Goal: Communication & Community: Answer question/provide support

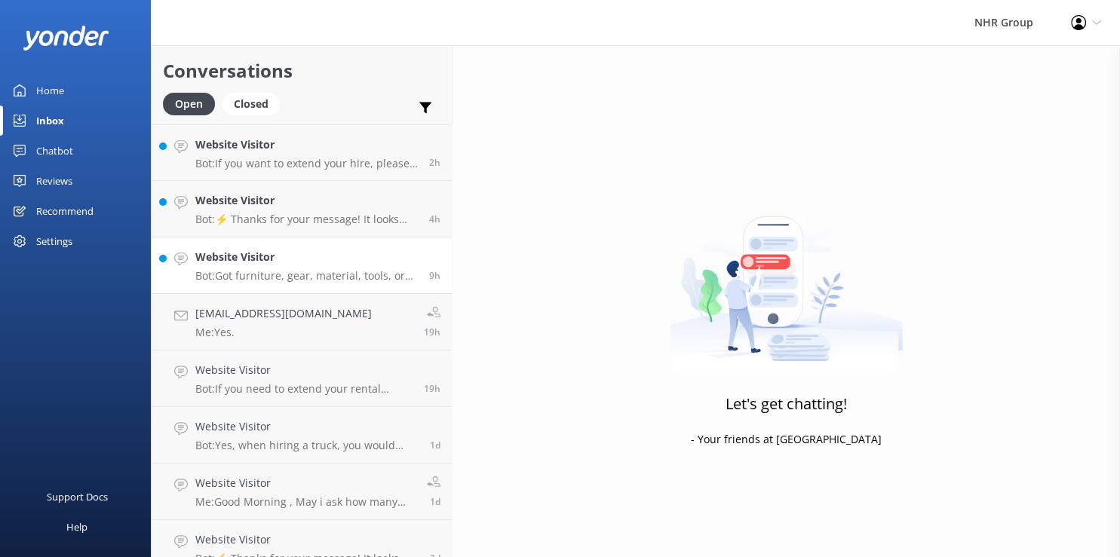
click at [289, 275] on p "Bot: Got furniture, gear, material, tools, or freight to move? Take our quiz to…" at bounding box center [306, 276] width 223 height 14
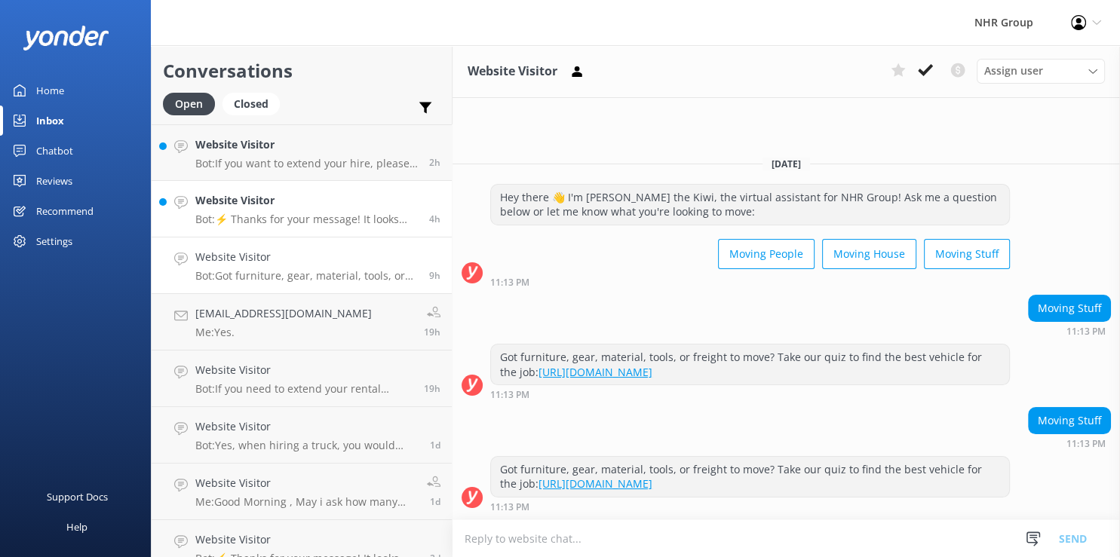
click at [266, 217] on p "Bot: ⚡ Thanks for your message! It looks like this one might be best handled by…" at bounding box center [306, 220] width 223 height 14
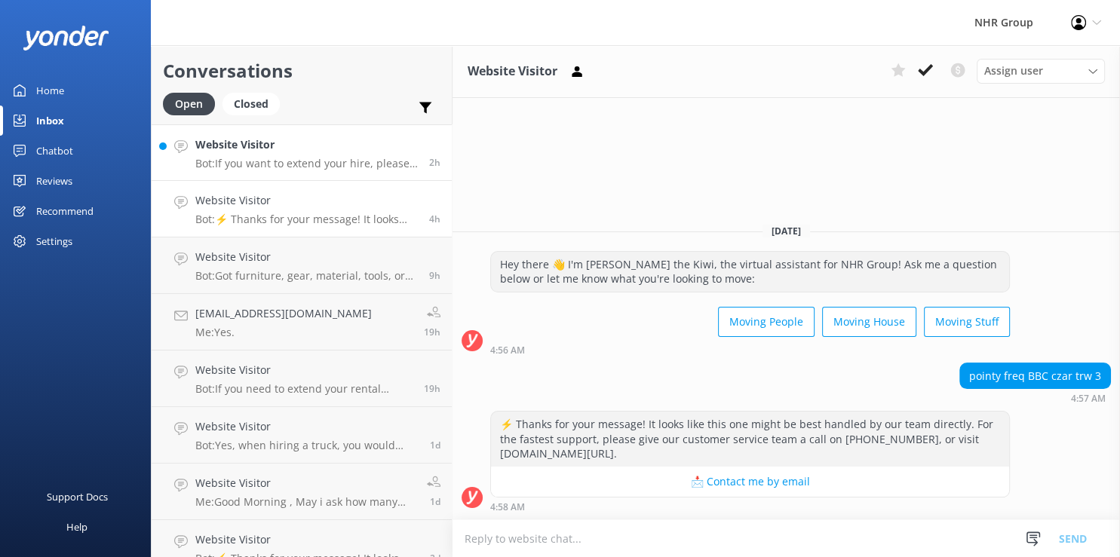
click at [291, 160] on p "Bot: If you want to extend your hire, please contact the NHR Group team at 0800…" at bounding box center [306, 164] width 223 height 14
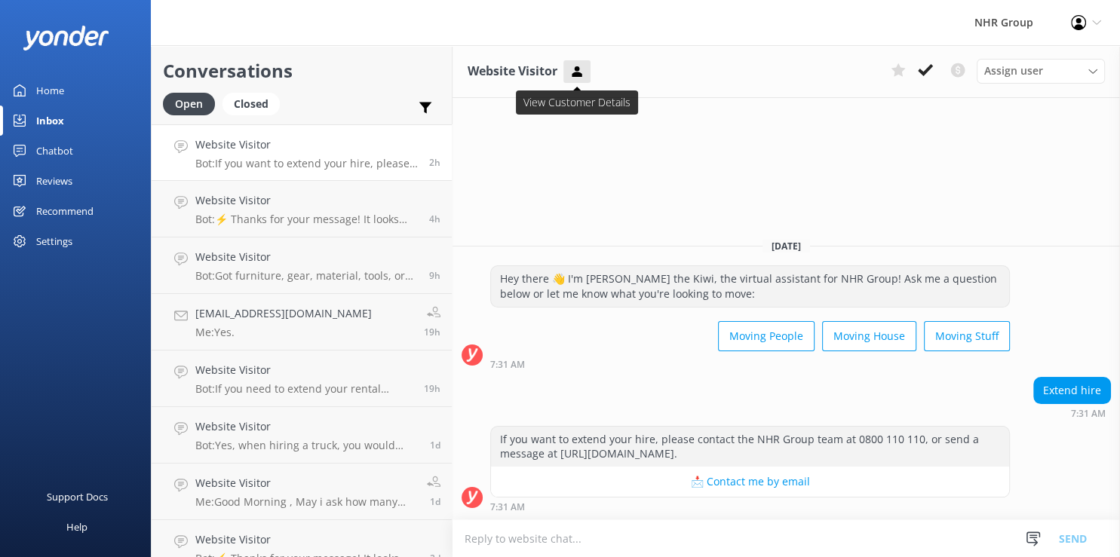
click at [573, 72] on icon at bounding box center [576, 71] width 15 height 15
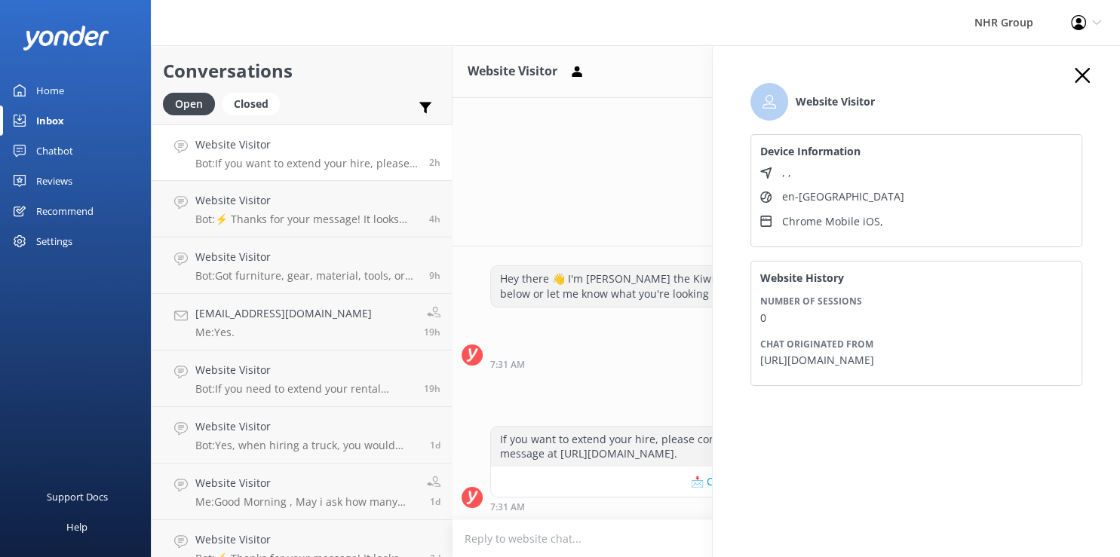
click at [1075, 81] on icon "button" at bounding box center [1082, 75] width 15 height 15
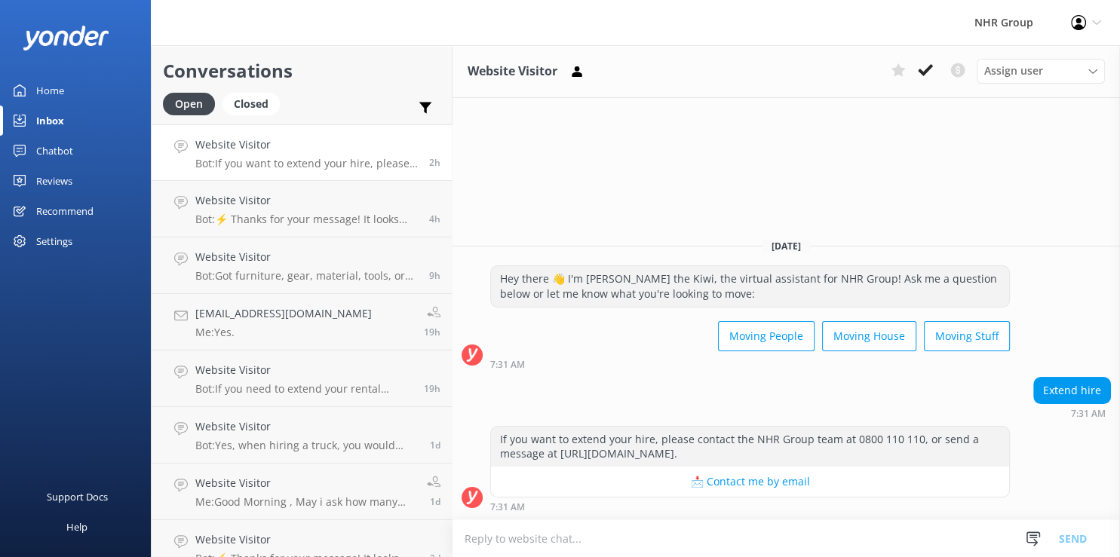
click at [909, 170] on div "Website Visitor Assign user [PERSON_NAME] Connects [PERSON_NAME] [PERSON_NAME] …" at bounding box center [787, 301] width 668 height 512
click at [873, 181] on div "Website Visitor Assign user [PERSON_NAME] Connects [PERSON_NAME] [PERSON_NAME] …" at bounding box center [787, 301] width 668 height 512
click at [41, 85] on div "Home" at bounding box center [50, 90] width 28 height 30
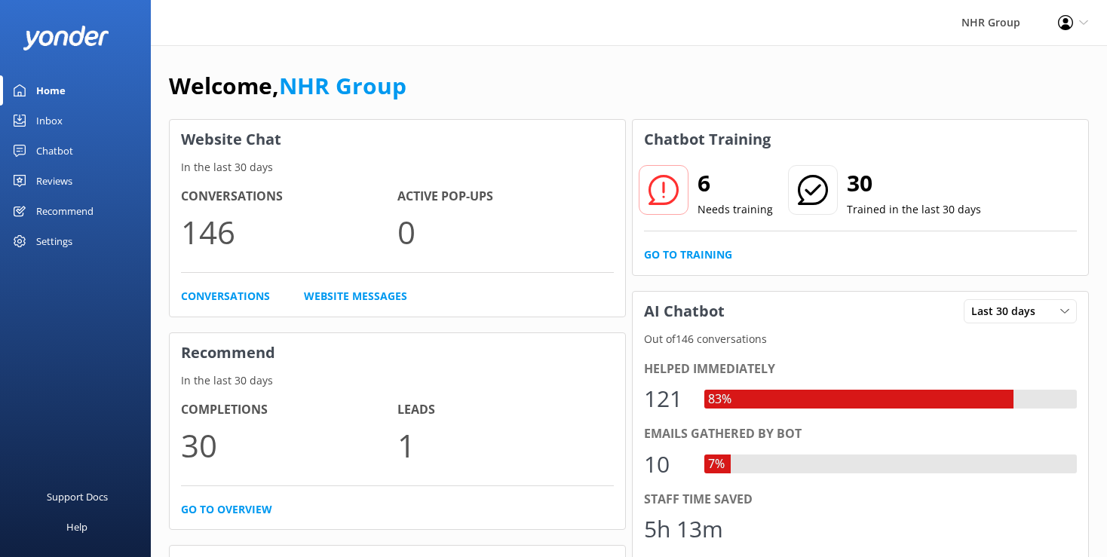
click at [39, 86] on div "Home" at bounding box center [50, 90] width 29 height 30
click at [44, 120] on div "Inbox" at bounding box center [49, 121] width 26 height 30
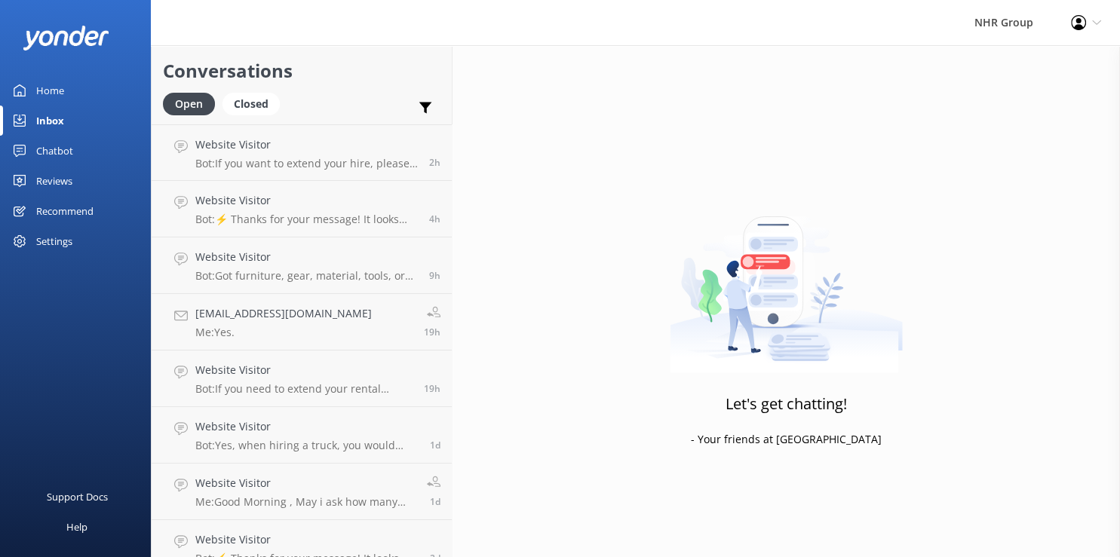
click at [52, 146] on div "Chatbot" at bounding box center [54, 151] width 37 height 30
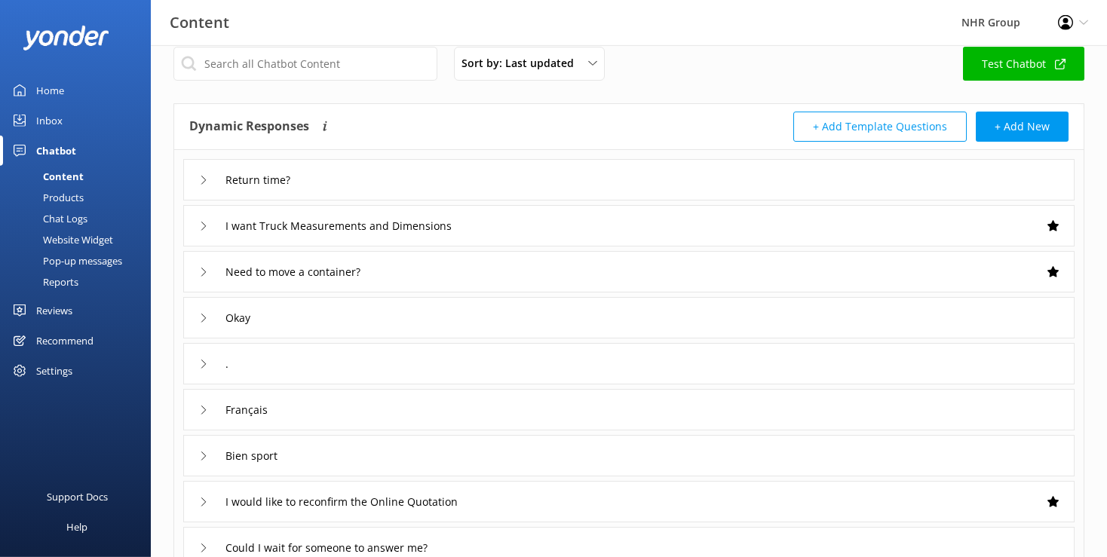
scroll to position [79, 0]
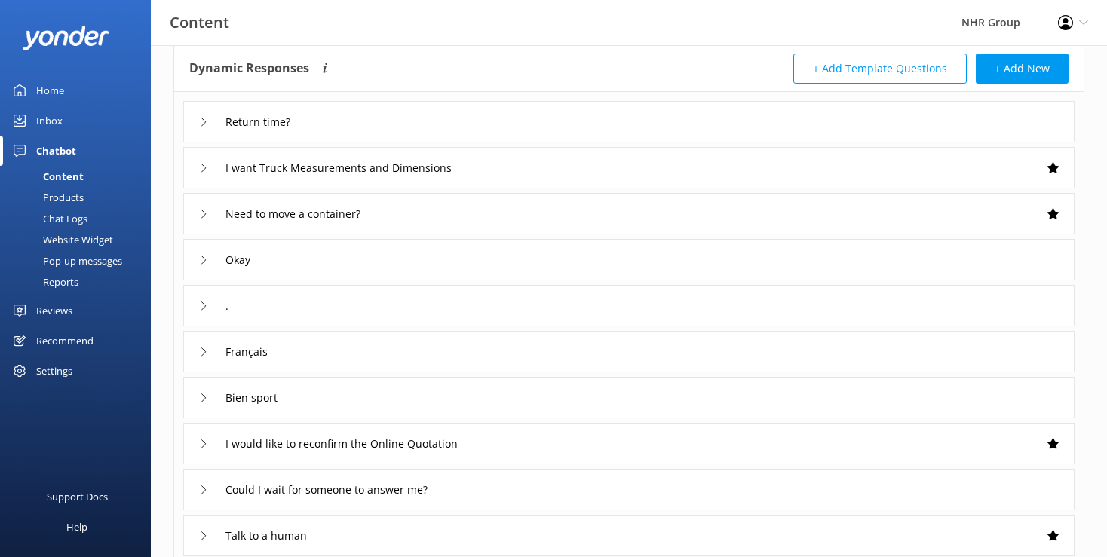
click at [344, 312] on div "." at bounding box center [629, 305] width 892 height 41
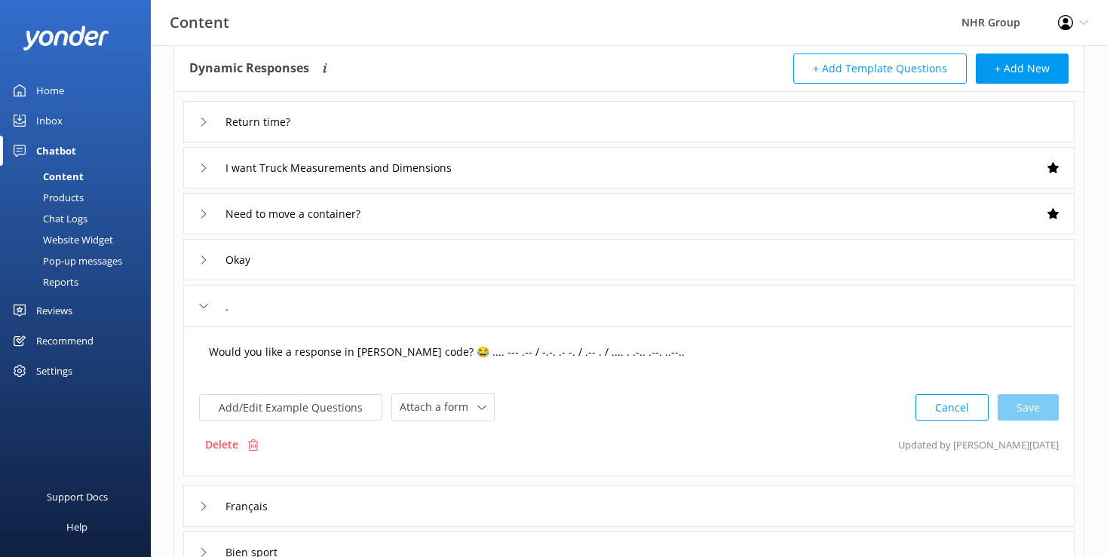
click at [388, 356] on textarea "Would you like a response in [PERSON_NAME] code? 😂 .... --- .-- / -.-. .- -. / …" at bounding box center [629, 359] width 857 height 47
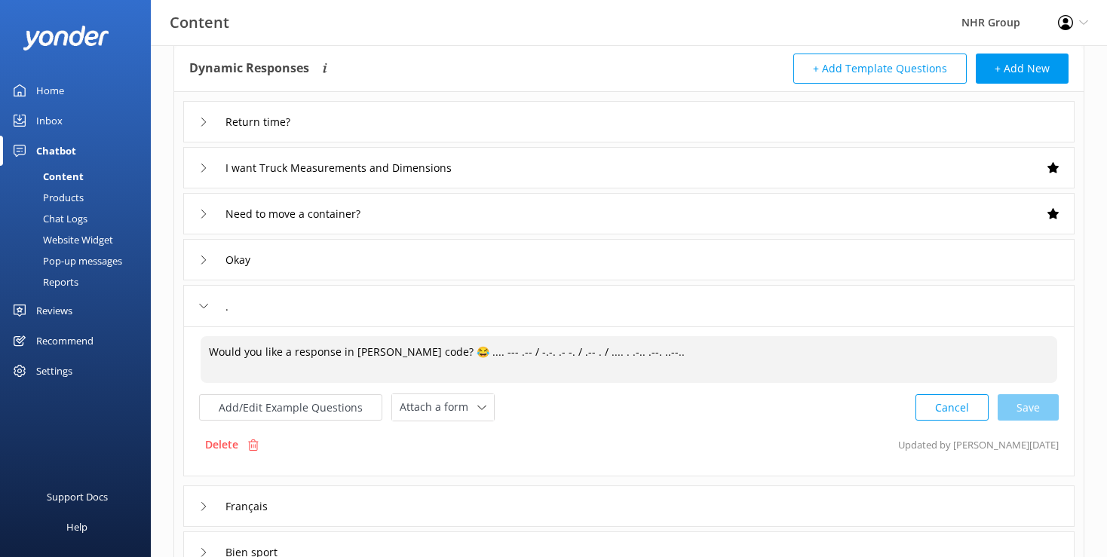
click at [536, 360] on textarea "Would you like a response in [PERSON_NAME] code? 😂 .... --- .-- / -.-. .- -. / …" at bounding box center [629, 359] width 857 height 47
click at [617, 358] on textarea "Would you like a response in [PERSON_NAME] code? 😂 .... --- .-- / -.-. .- -. / …" at bounding box center [629, 359] width 857 height 47
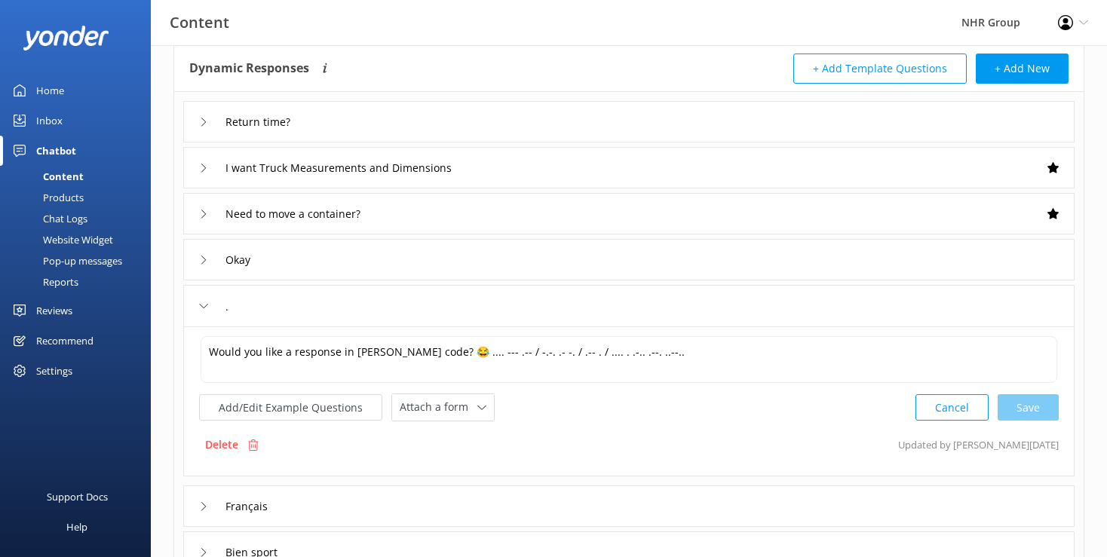
click at [585, 422] on div "Would you like a response in [PERSON_NAME] code? 😂 .... --- .-- / -.-. .- -. / …" at bounding box center [629, 402] width 892 height 150
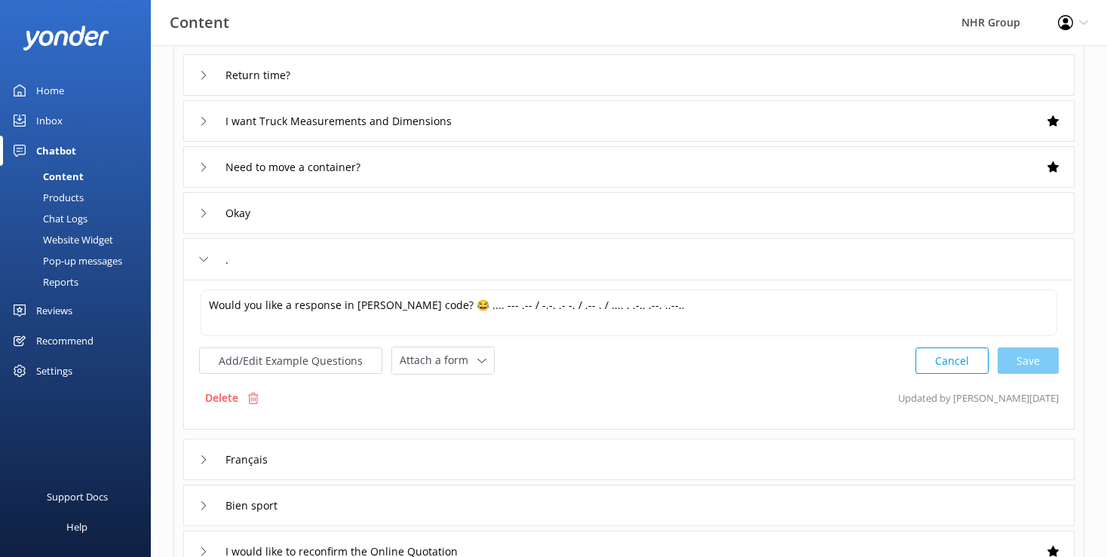
scroll to position [159, 0]
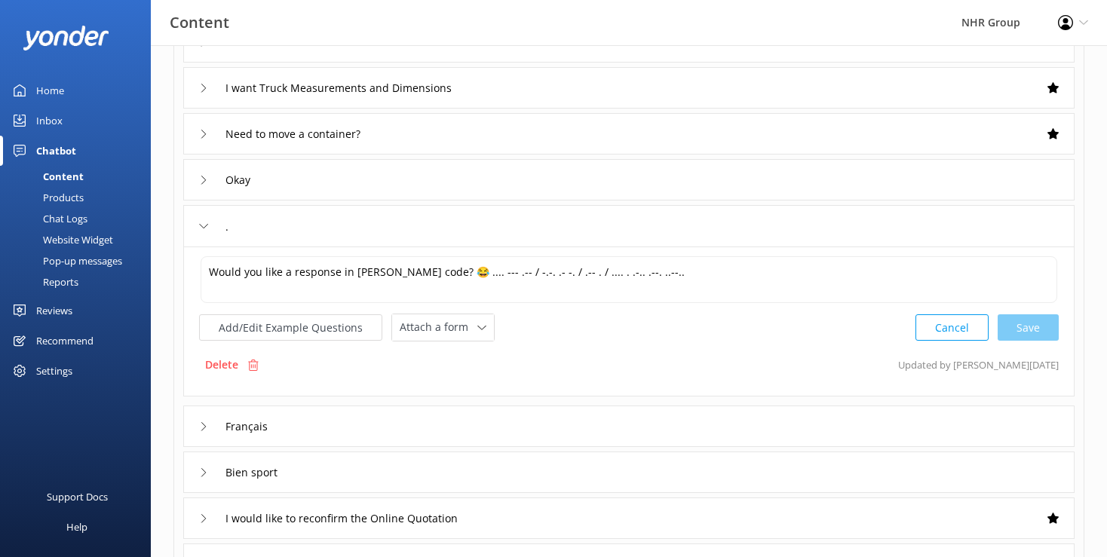
click at [204, 232] on div "." at bounding box center [217, 226] width 36 height 25
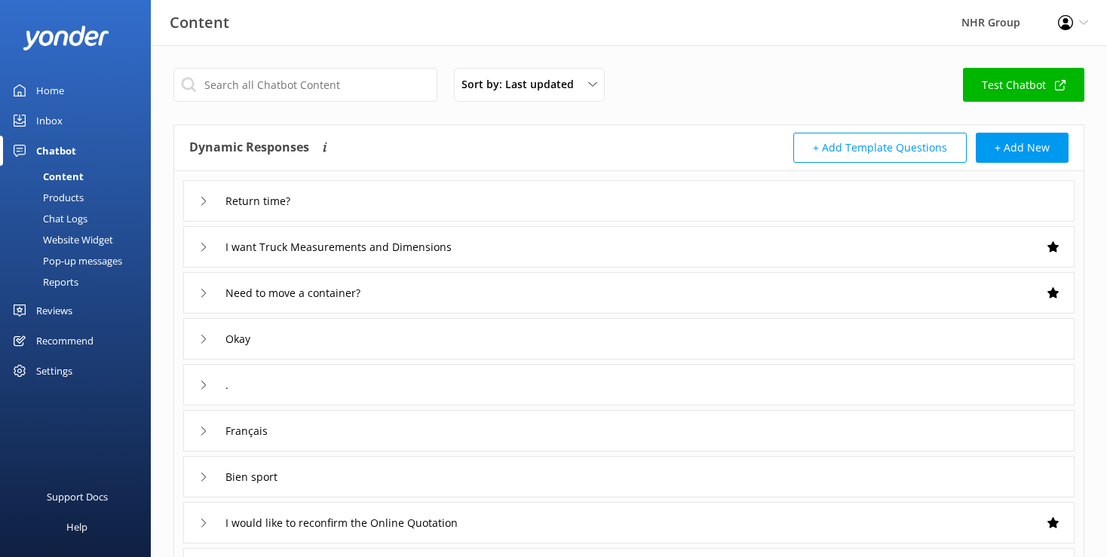
click at [57, 118] on div "Inbox" at bounding box center [49, 121] width 26 height 30
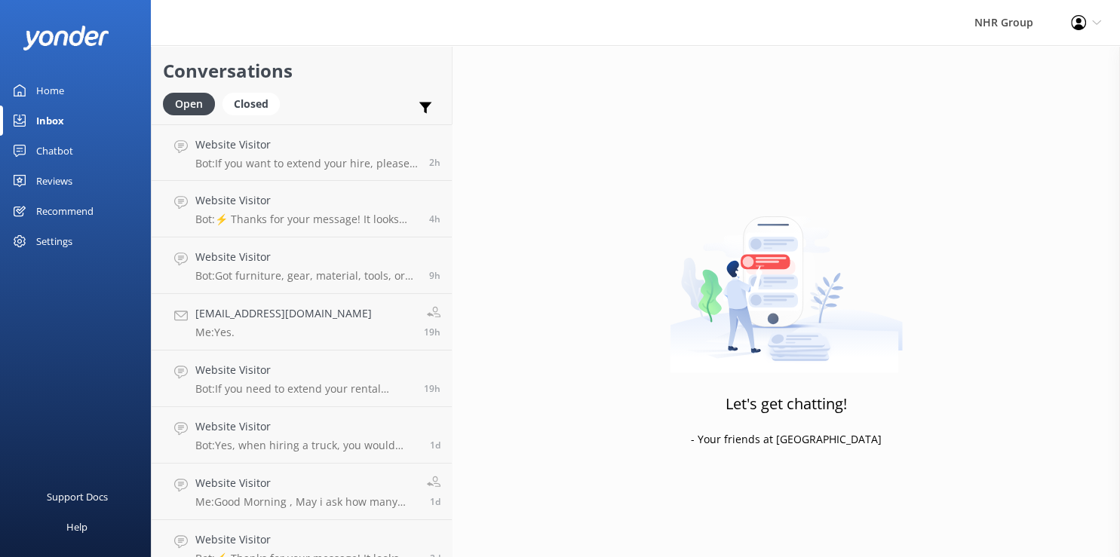
click at [658, 220] on div "Let's get chatting! - Your friends at [GEOGRAPHIC_DATA]" at bounding box center [787, 323] width 668 height 557
